Goal: Transaction & Acquisition: Purchase product/service

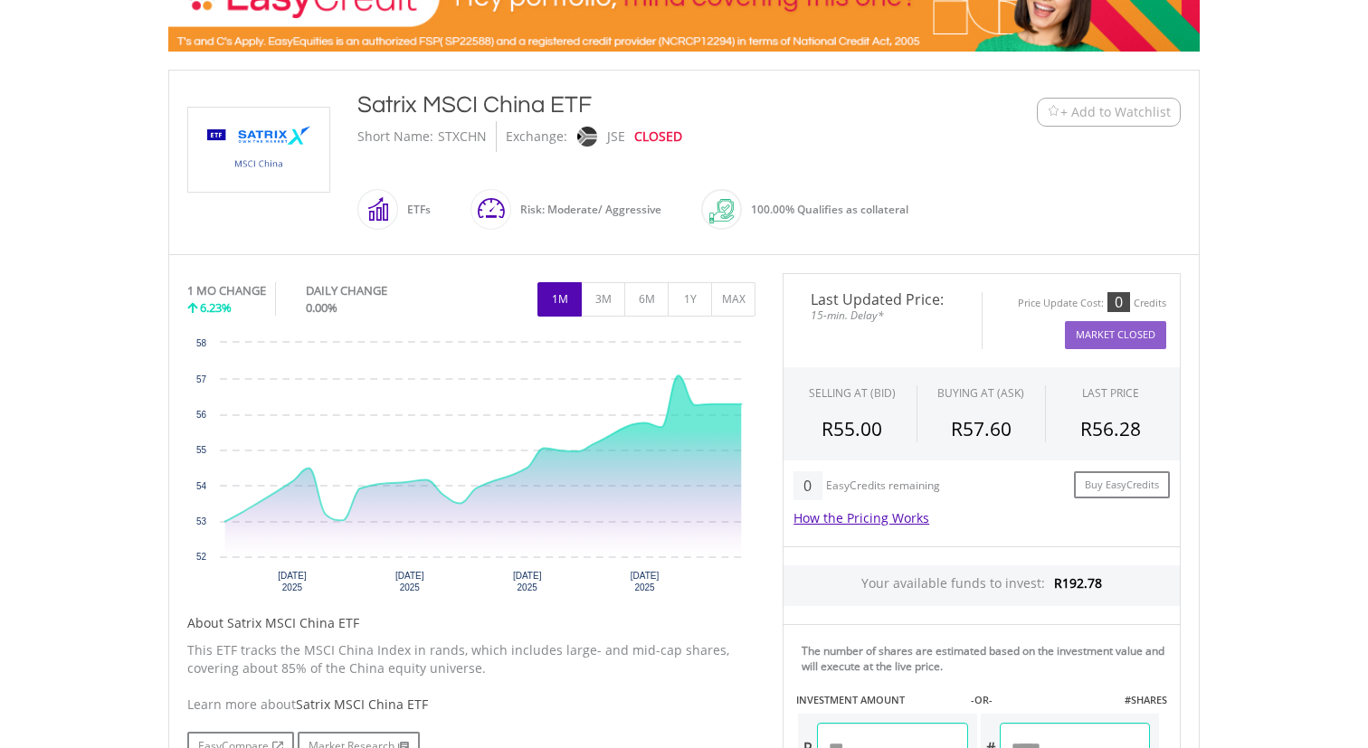
scroll to position [346, 0]
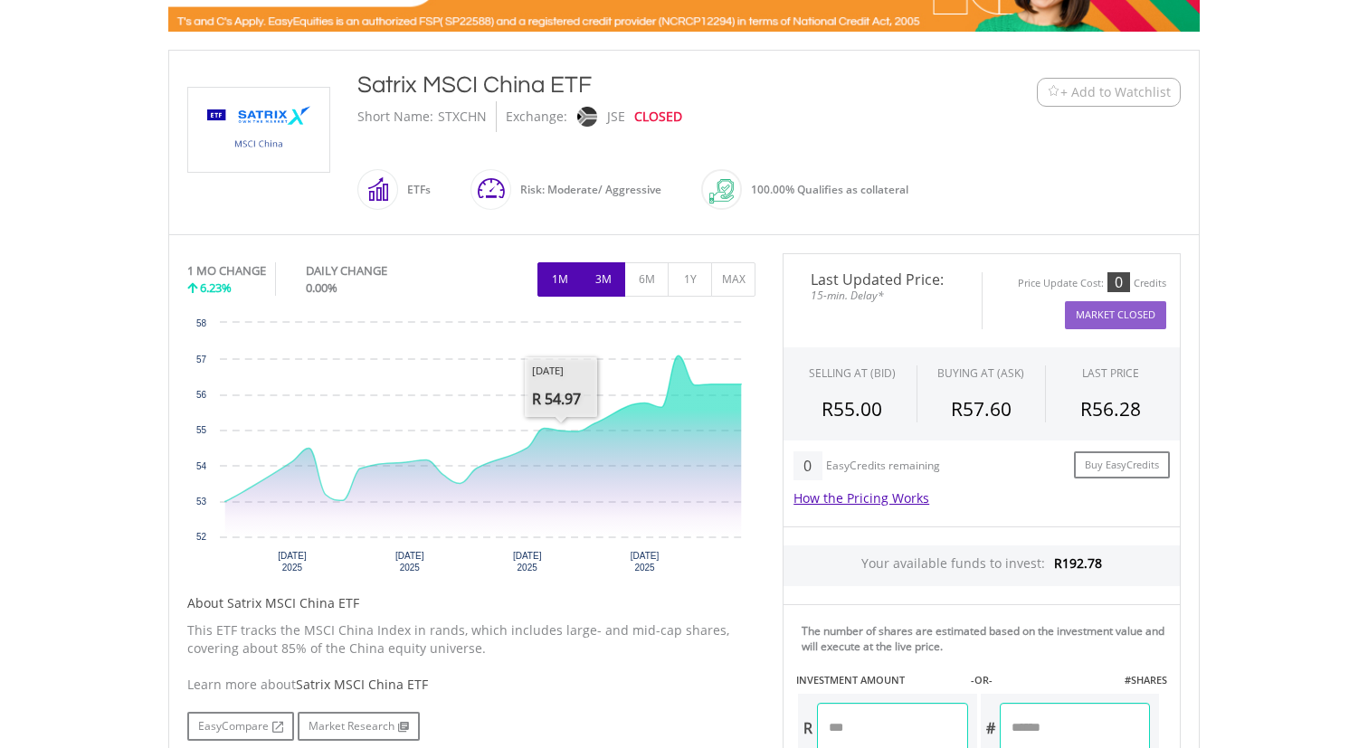
click at [592, 280] on button "3M" at bounding box center [603, 279] width 44 height 34
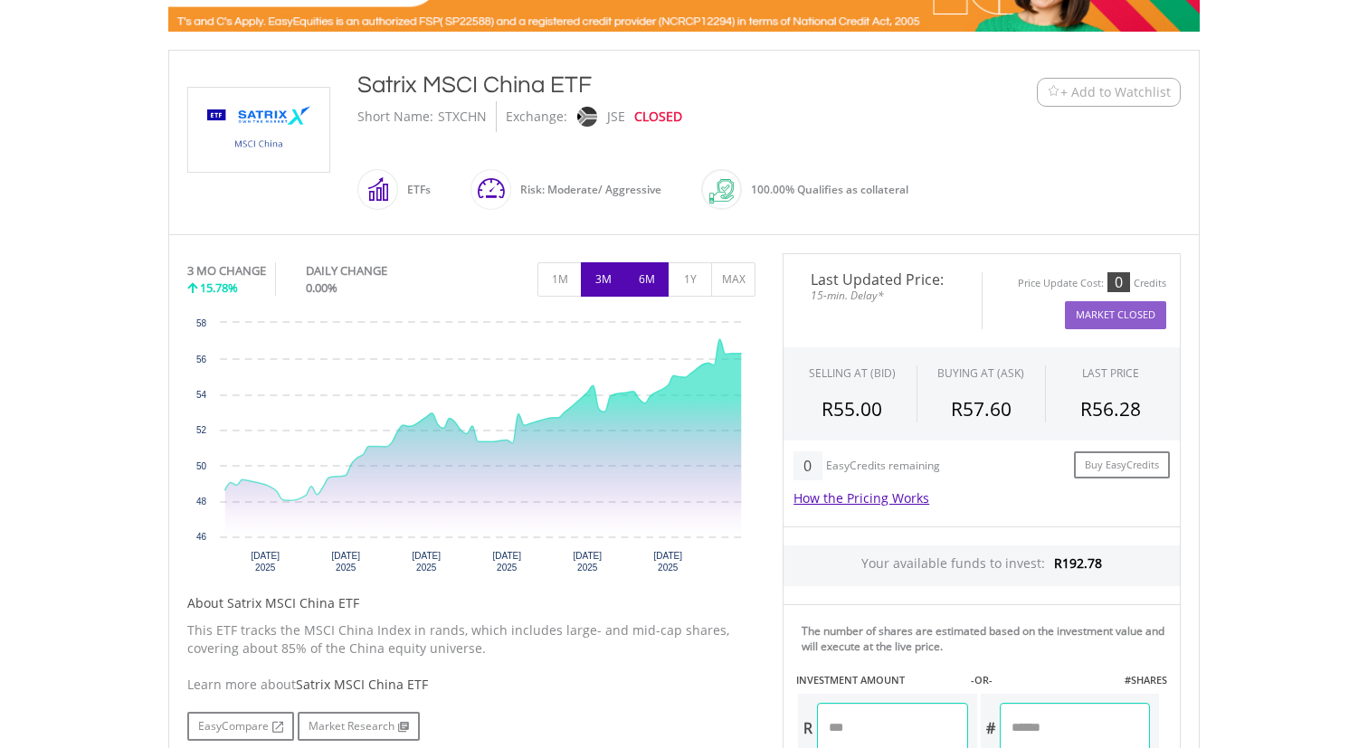
click at [640, 284] on button "6M" at bounding box center [646, 279] width 44 height 34
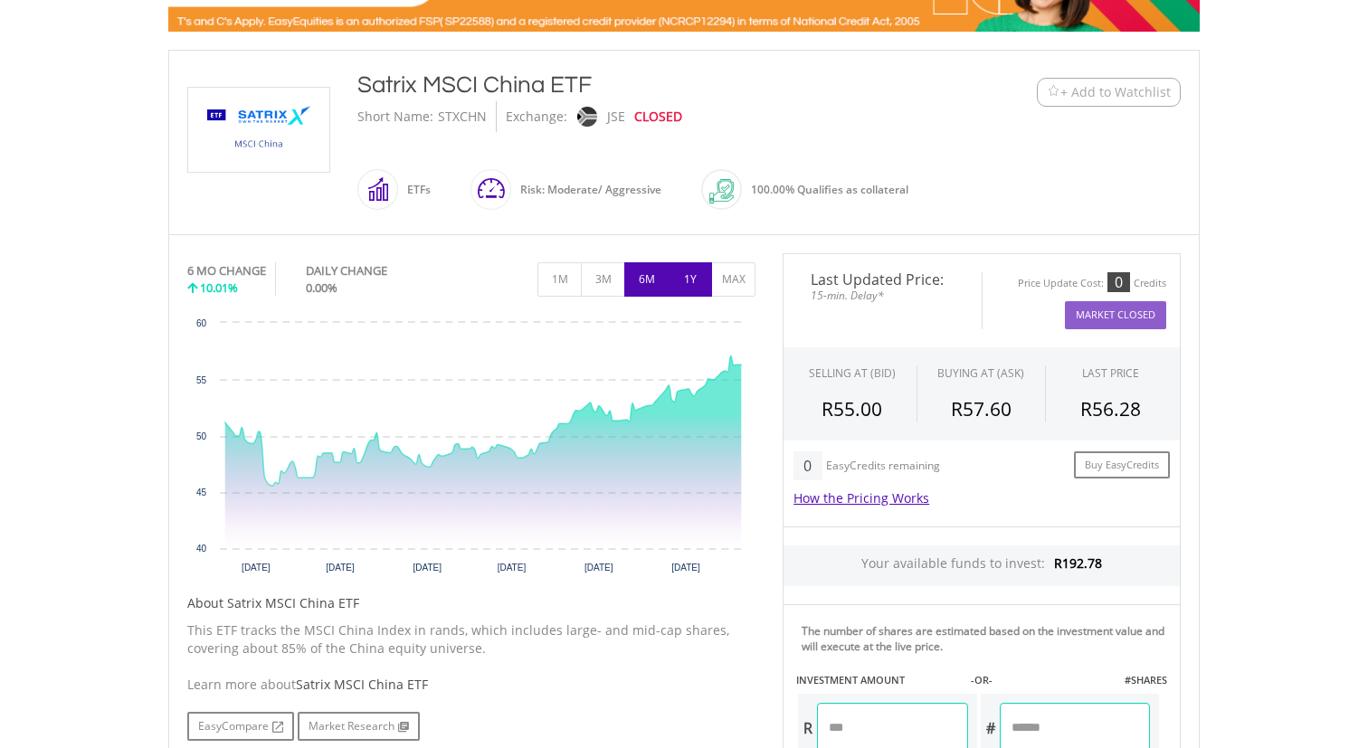
click at [692, 274] on button "1Y" at bounding box center [690, 279] width 44 height 34
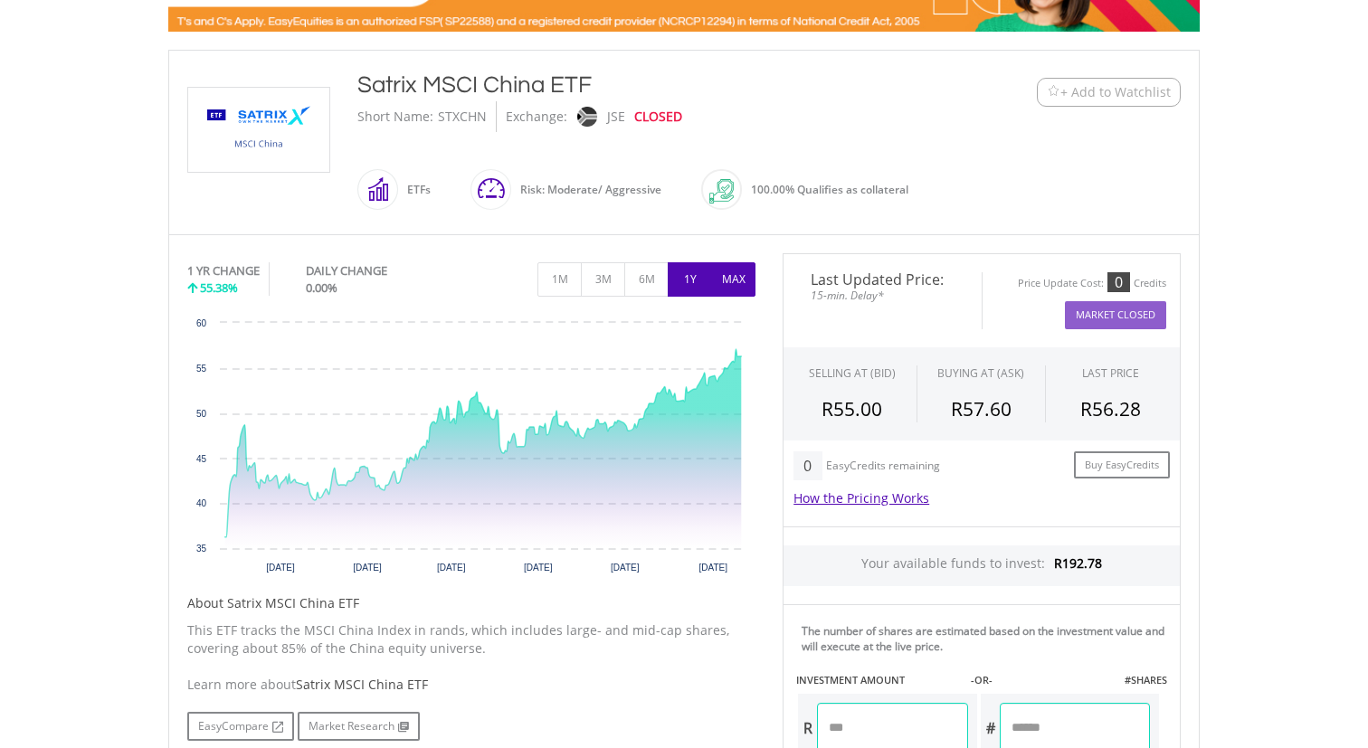
click at [737, 268] on button "MAX" at bounding box center [733, 279] width 44 height 34
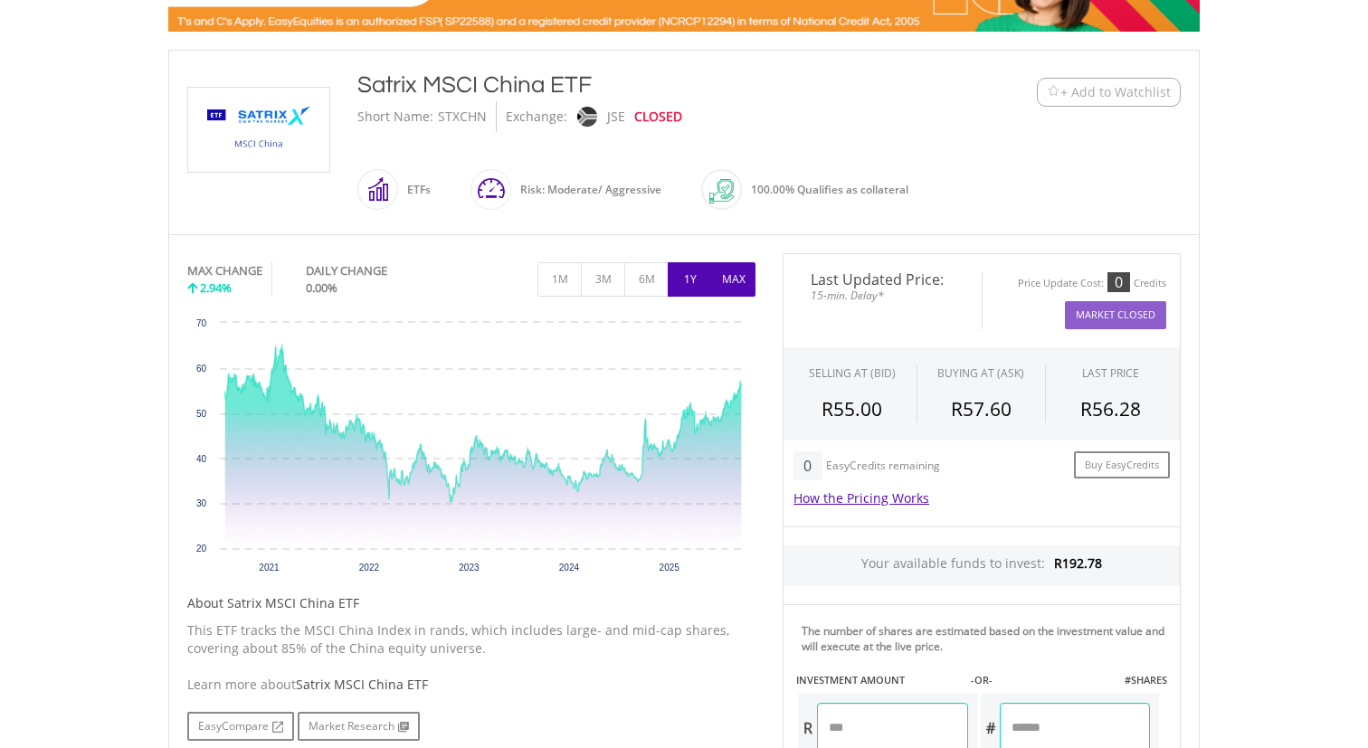
click at [695, 277] on button "1Y" at bounding box center [690, 279] width 44 height 34
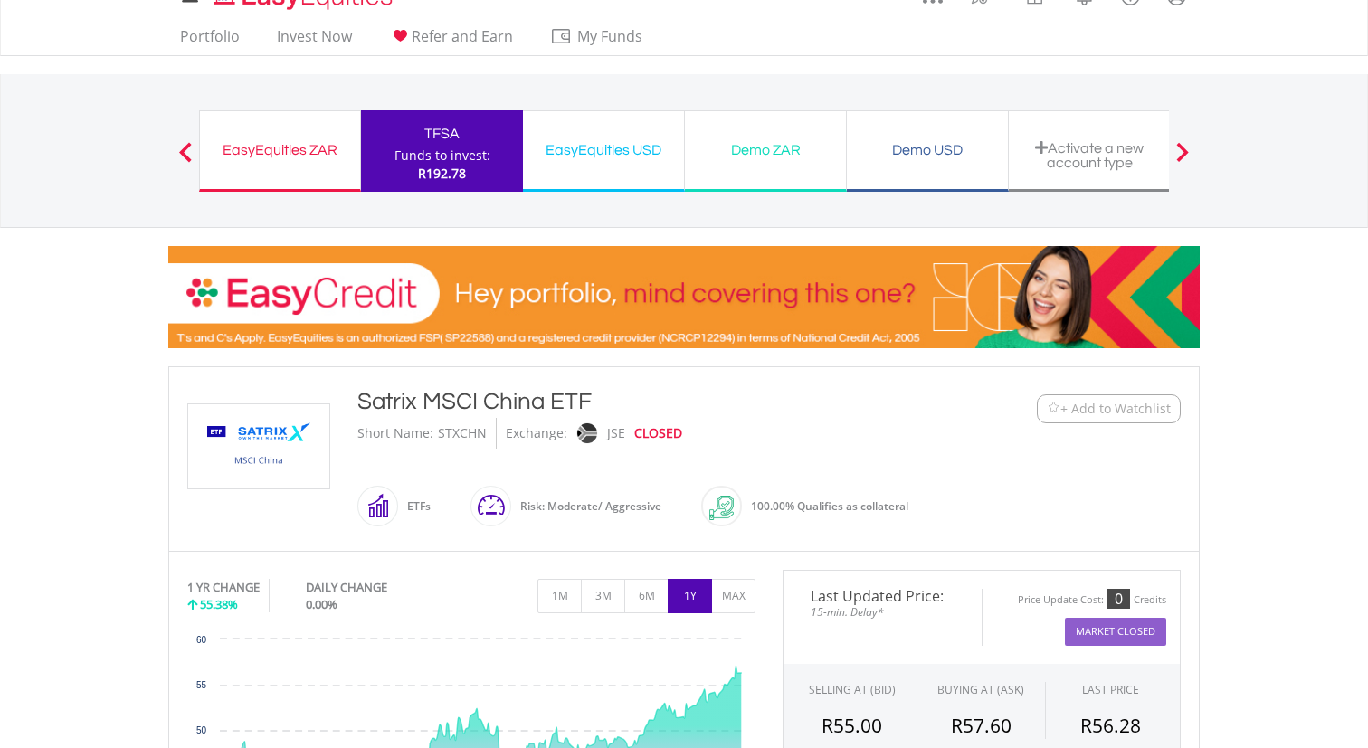
scroll to position [0, 0]
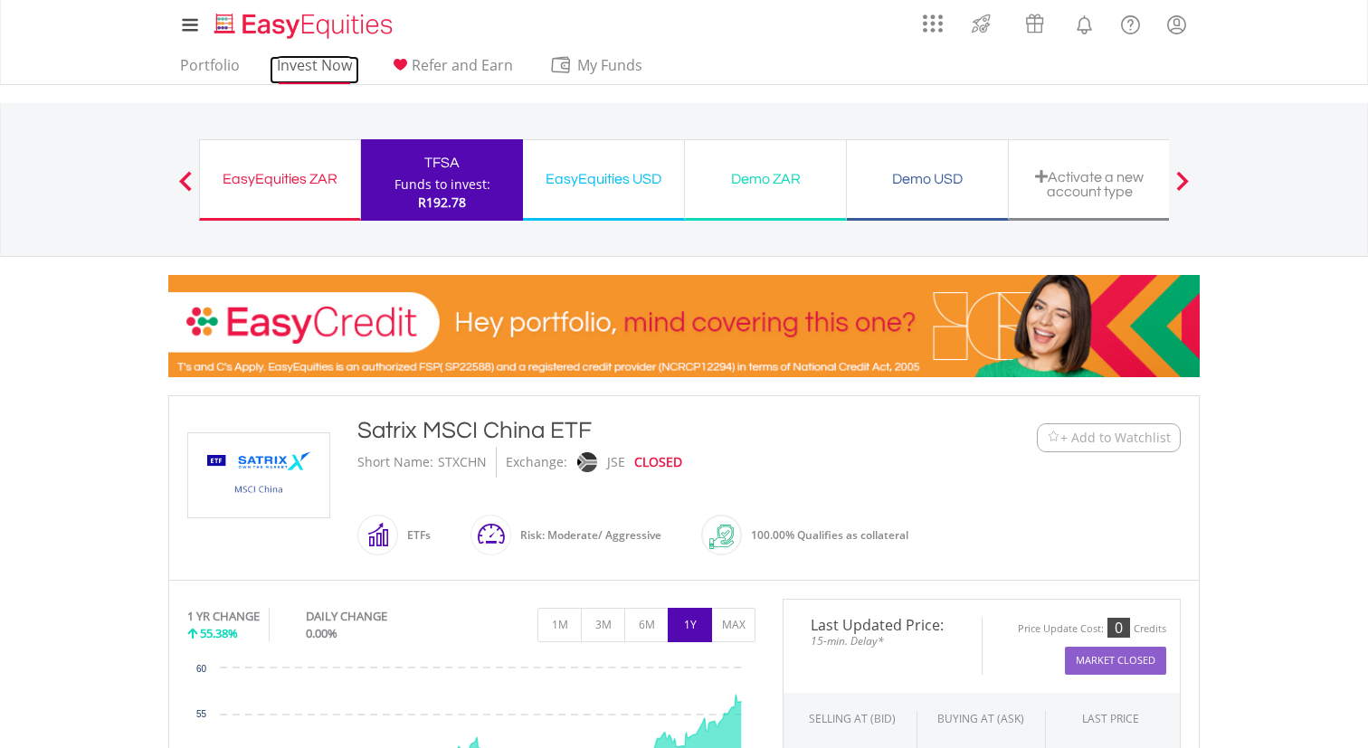
click at [336, 66] on link "Invest Now" at bounding box center [315, 70] width 90 height 28
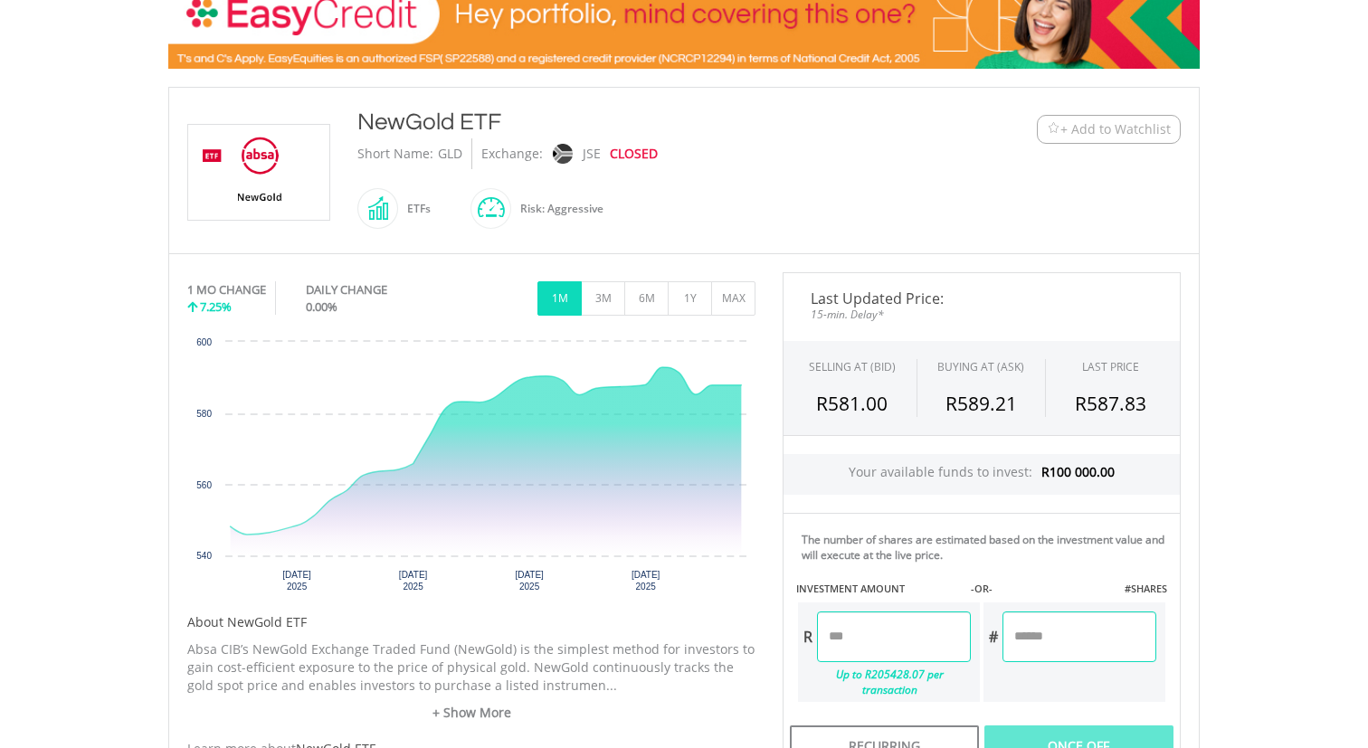
scroll to position [314, 0]
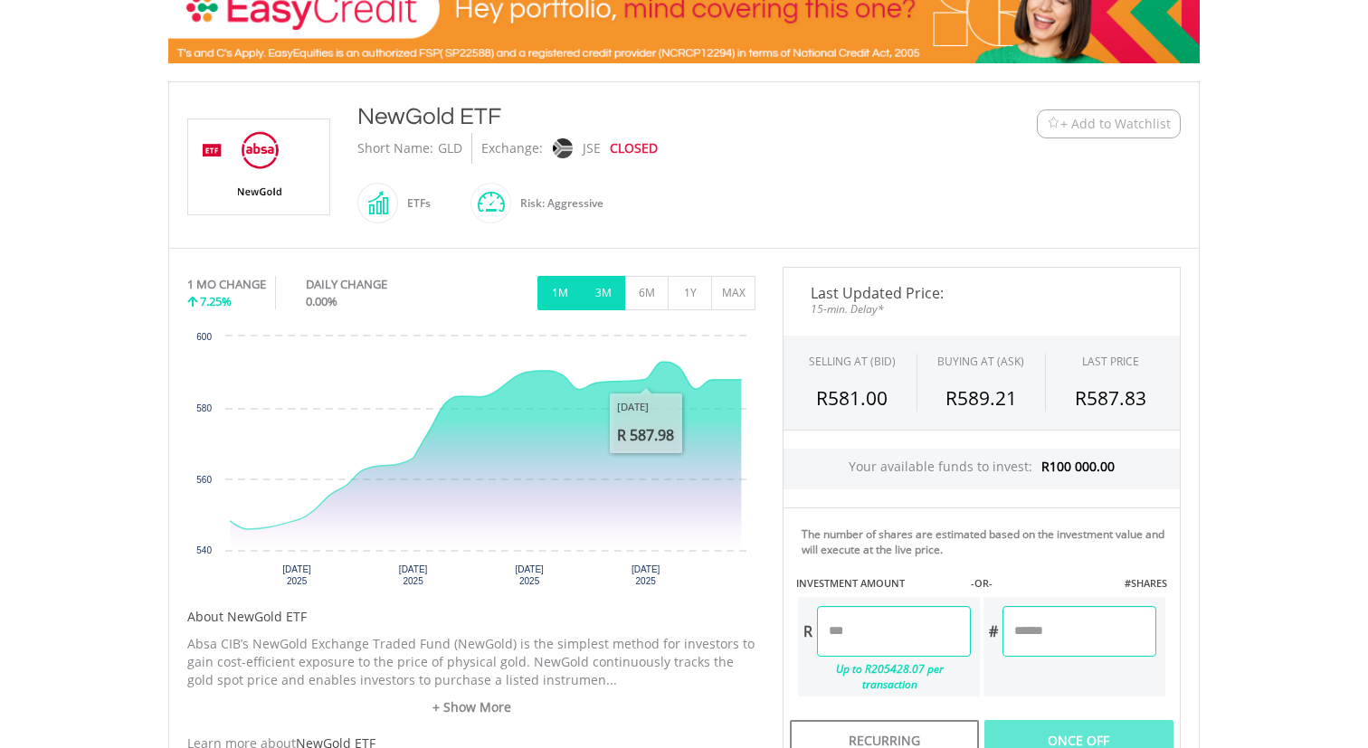
click at [615, 276] on button "3M" at bounding box center [603, 293] width 44 height 34
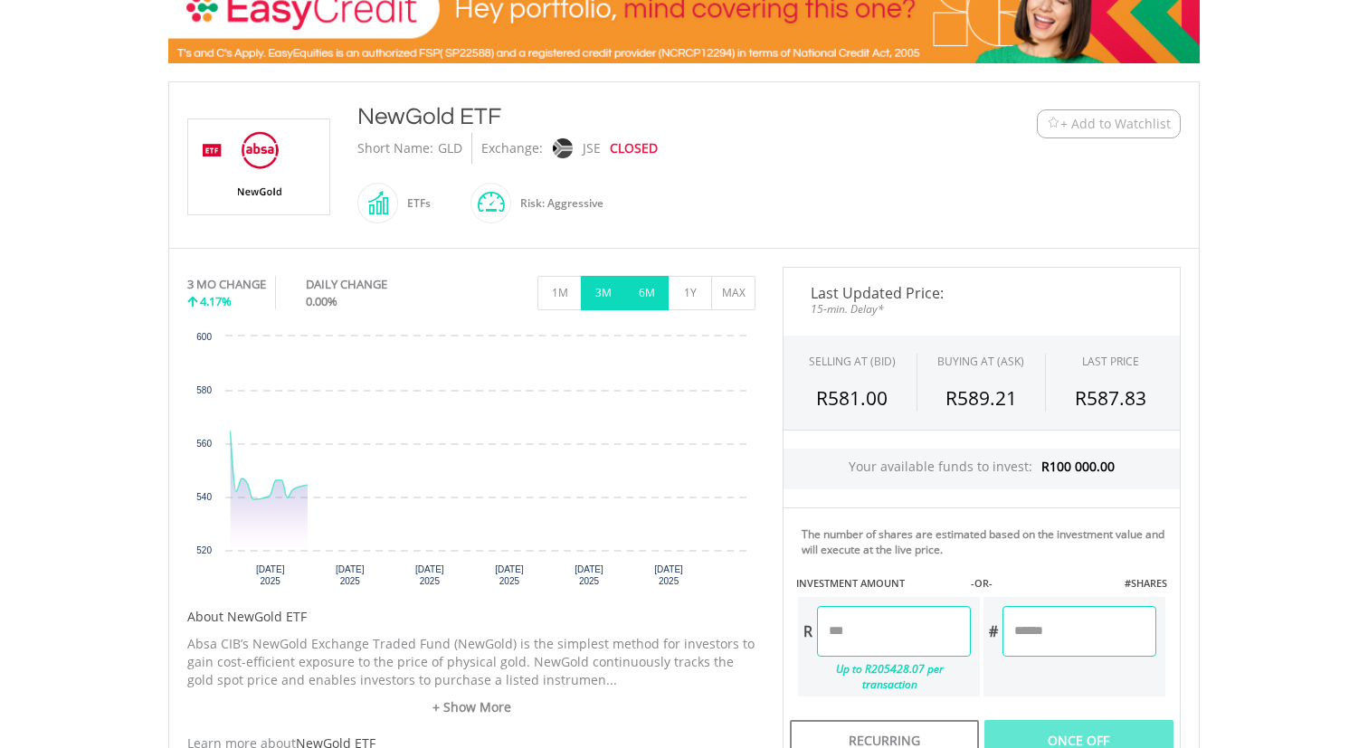
click at [637, 280] on button "6M" at bounding box center [646, 293] width 44 height 34
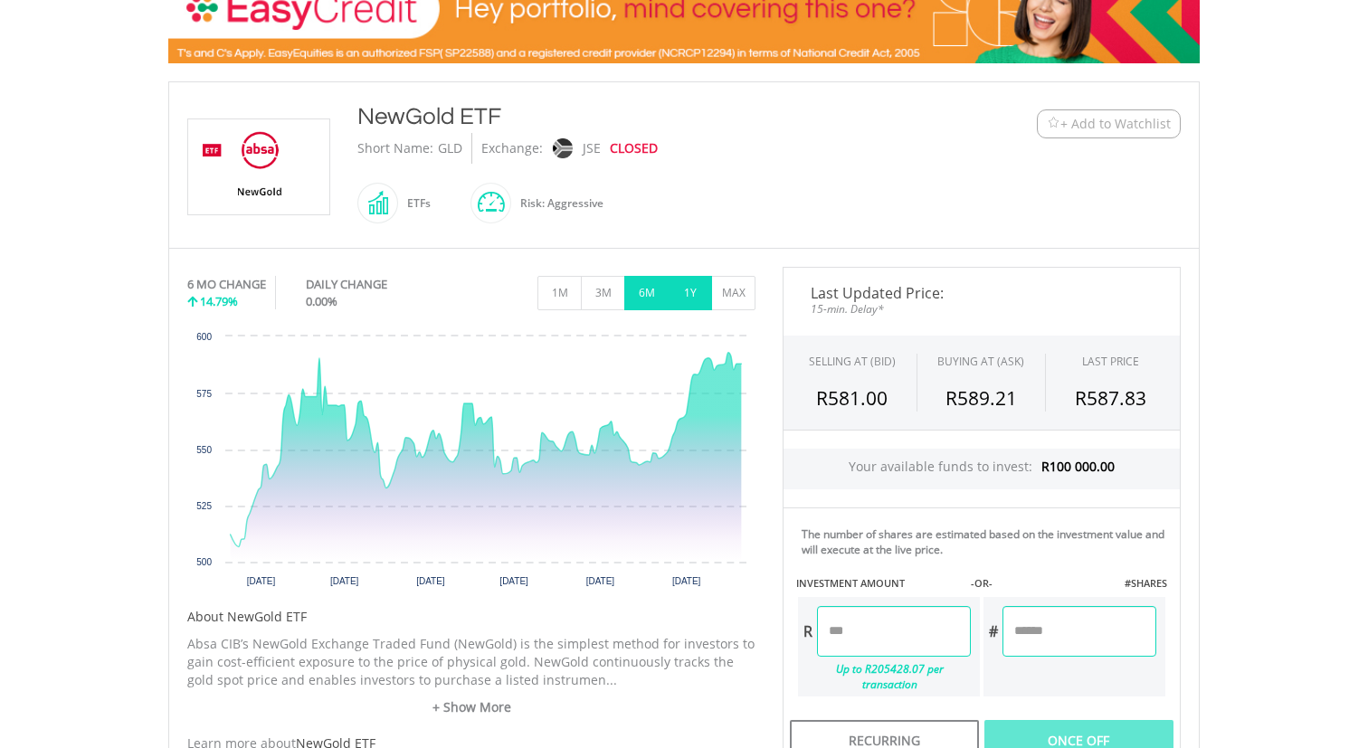
click at [682, 286] on button "1Y" at bounding box center [690, 293] width 44 height 34
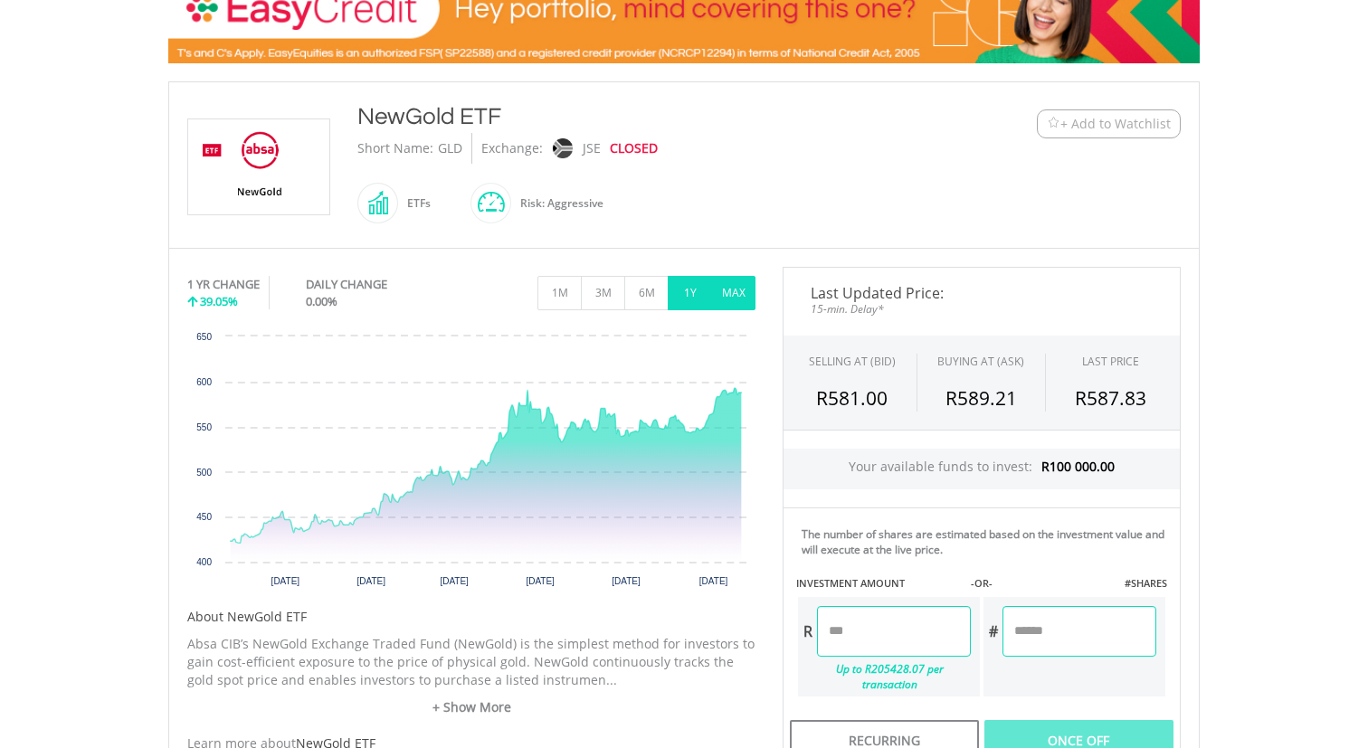
click at [732, 290] on button "MAX" at bounding box center [733, 293] width 44 height 34
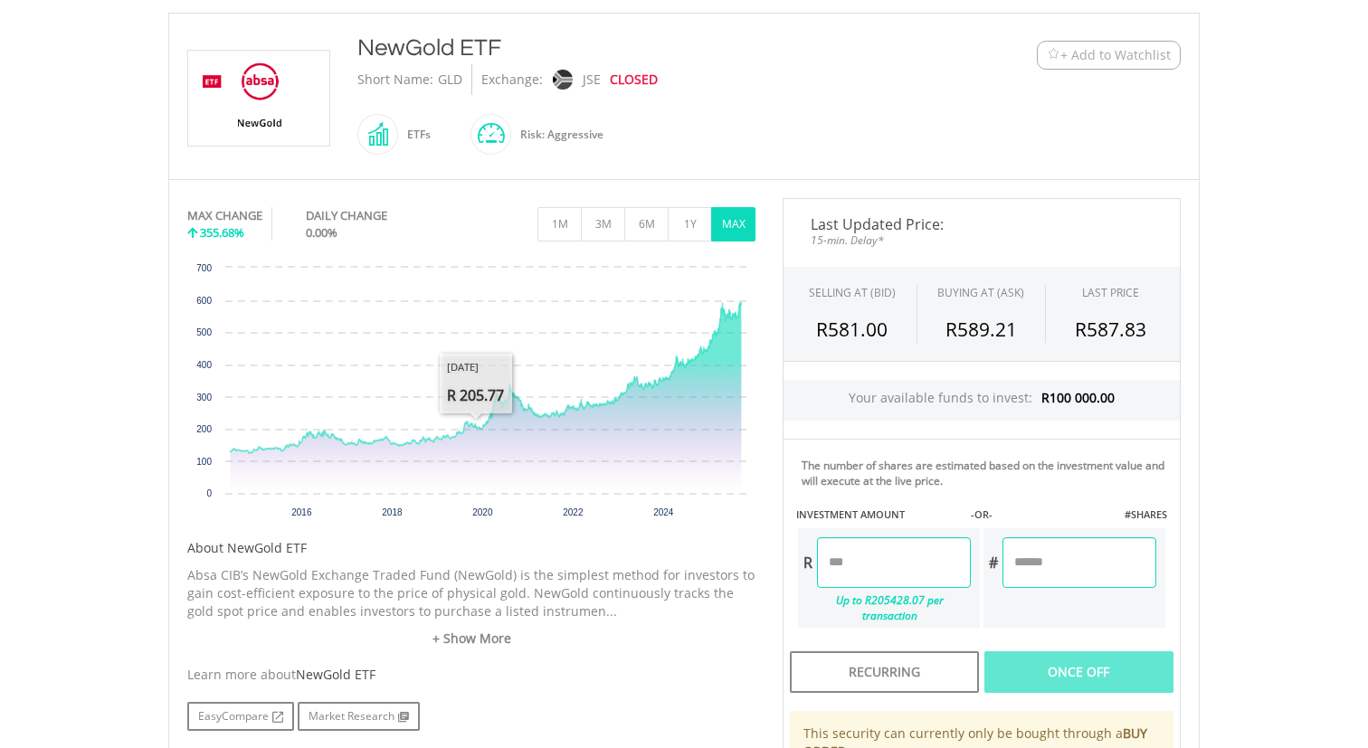
scroll to position [0, 0]
